Goal: Transaction & Acquisition: Obtain resource

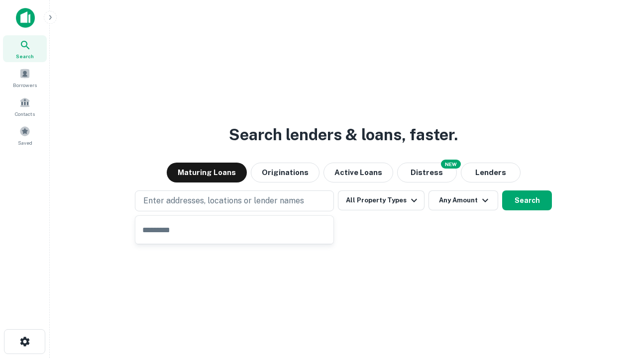
type input "**********"
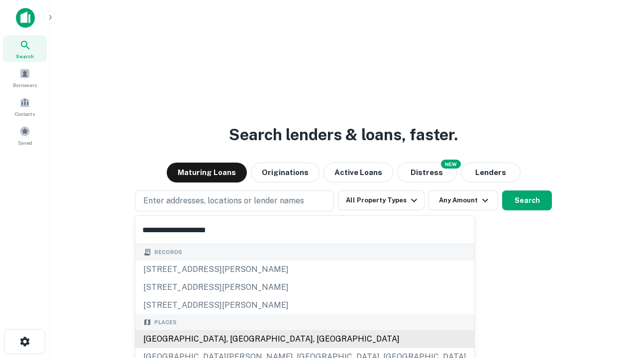
click at [238, 339] on div "[GEOGRAPHIC_DATA], [GEOGRAPHIC_DATA], [GEOGRAPHIC_DATA]" at bounding box center [304, 339] width 339 height 18
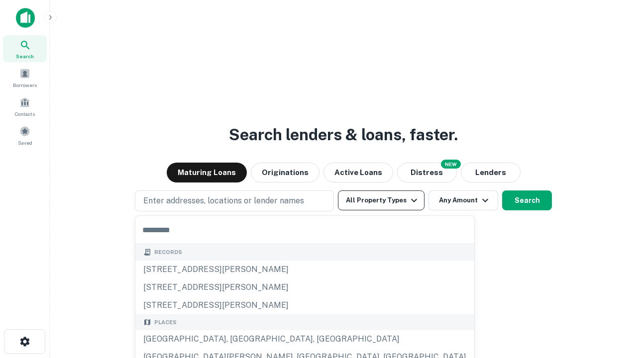
click at [381, 201] on button "All Property Types" at bounding box center [381, 201] width 87 height 20
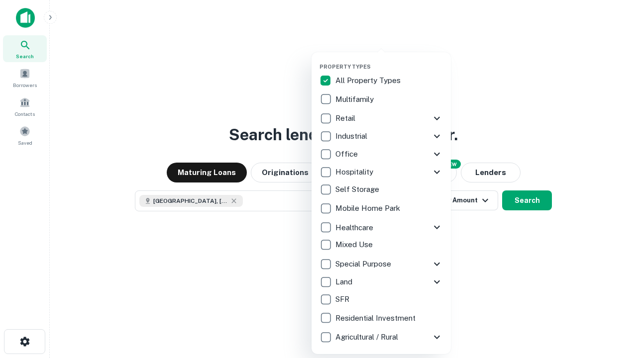
click at [389, 60] on button "button" at bounding box center [388, 60] width 139 height 0
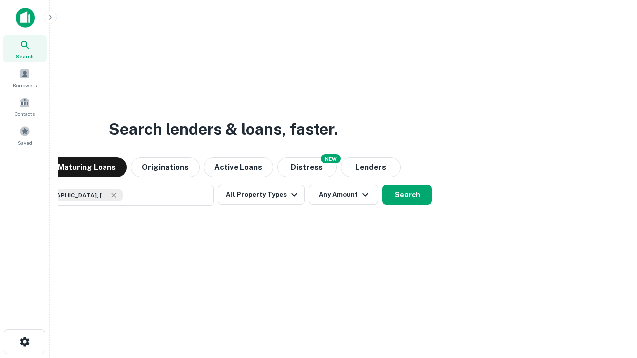
scroll to position [16, 0]
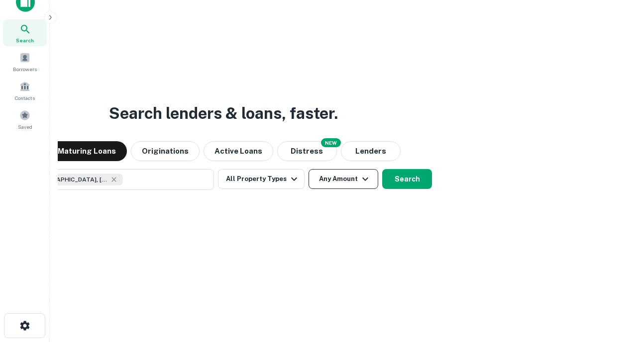
click at [309, 169] on button "Any Amount" at bounding box center [344, 179] width 70 height 20
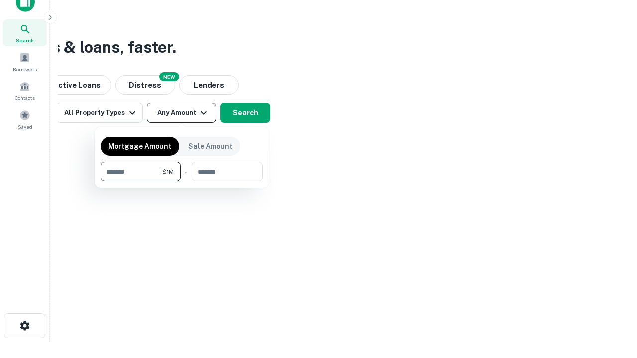
type input "*******"
click at [182, 182] on button "button" at bounding box center [182, 182] width 162 height 0
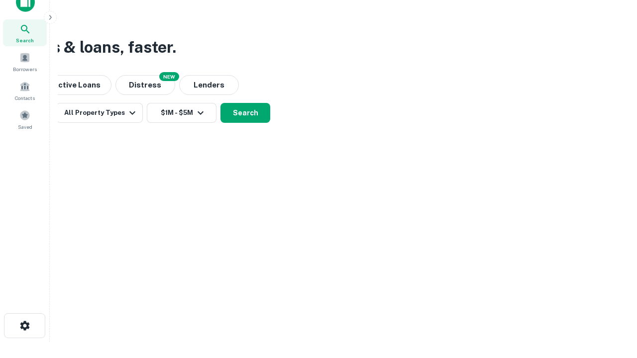
scroll to position [16, 0]
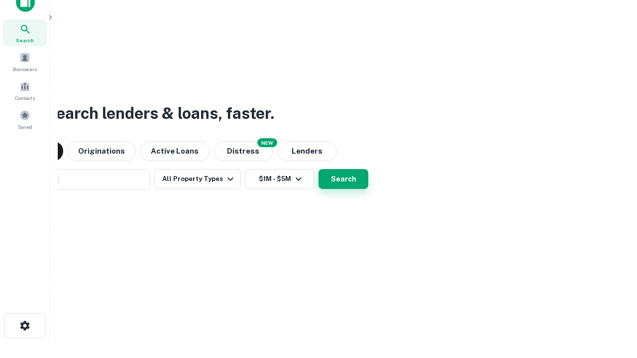
click at [319, 169] on button "Search" at bounding box center [344, 179] width 50 height 20
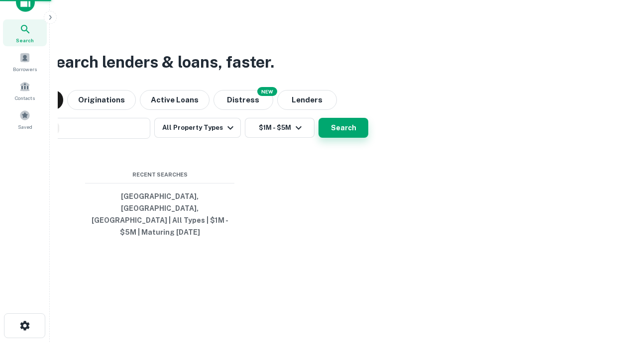
scroll to position [32, 282]
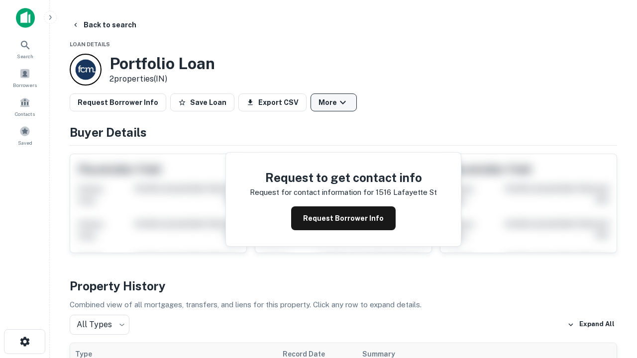
click at [333, 103] on button "More" at bounding box center [334, 103] width 46 height 18
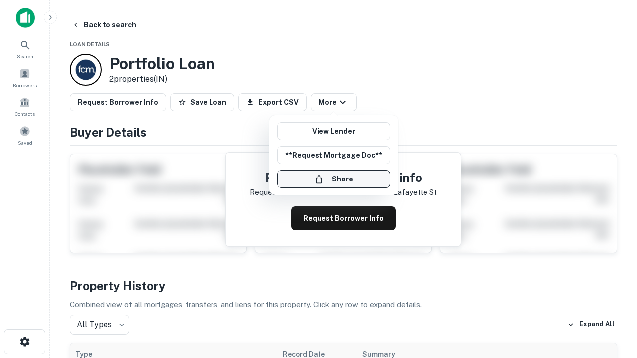
click at [333, 179] on button "Share" at bounding box center [333, 179] width 113 height 18
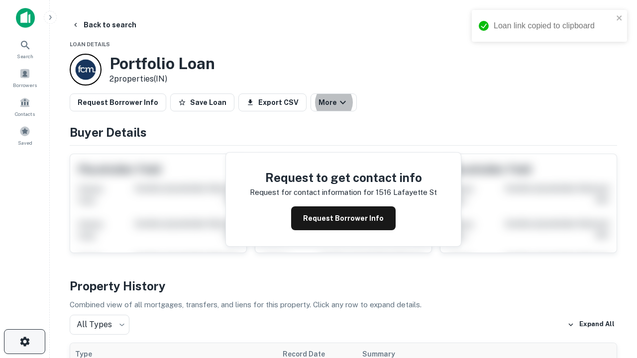
click at [24, 342] on icon "button" at bounding box center [25, 342] width 12 height 12
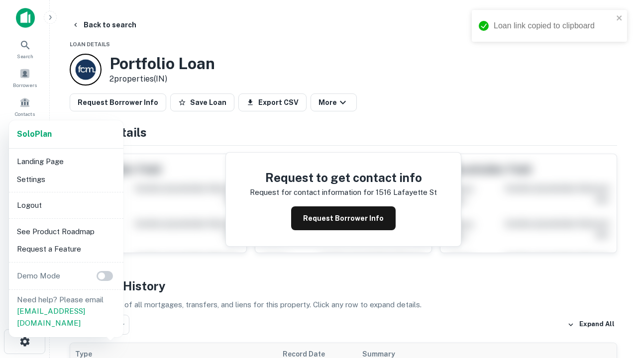
click at [66, 205] on li "Logout" at bounding box center [66, 206] width 106 height 18
